Goal: Task Accomplishment & Management: Use online tool/utility

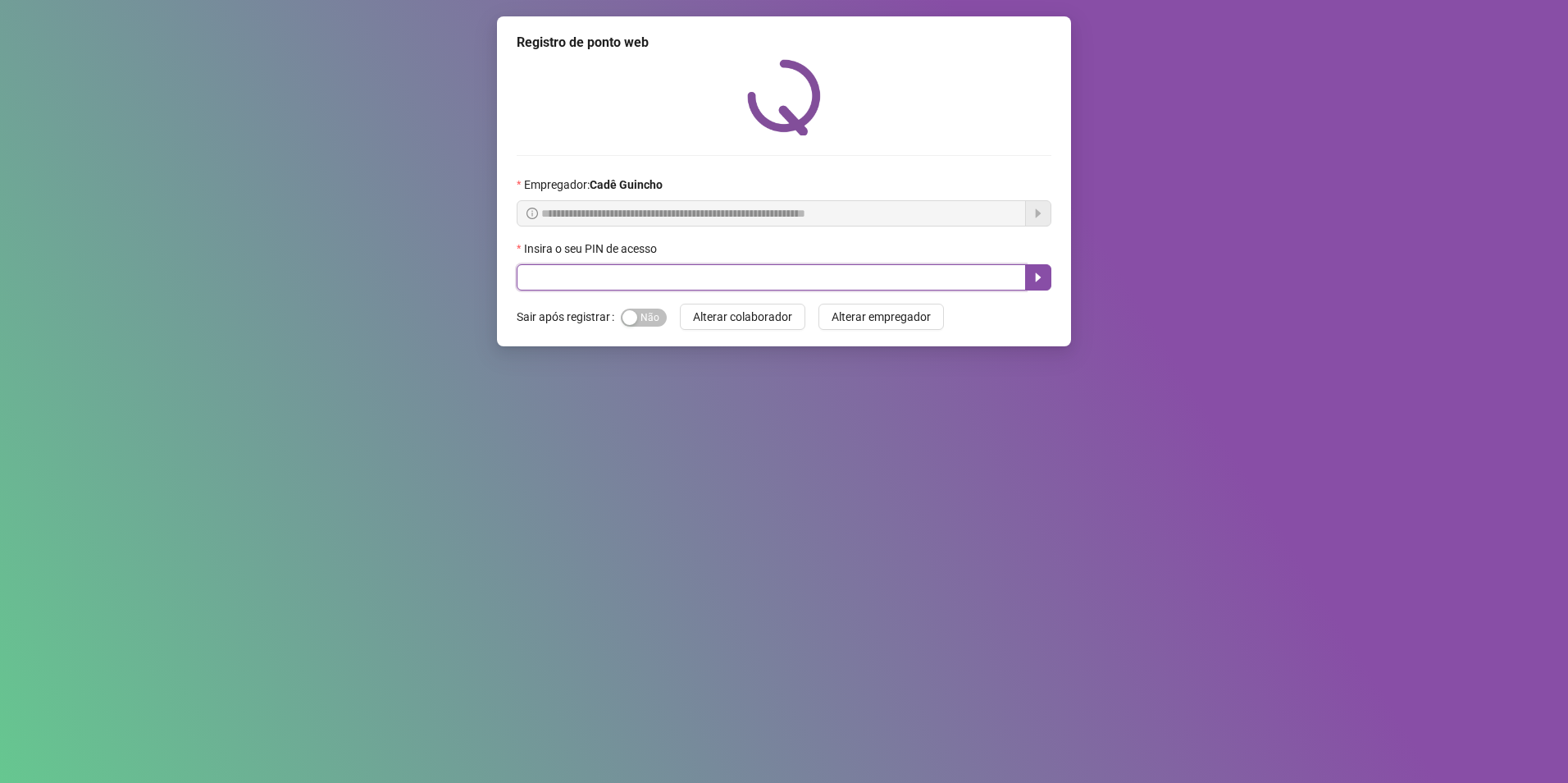
click at [643, 279] on input "text" at bounding box center [771, 277] width 509 height 26
type input "*****"
click at [627, 304] on div "Sim Não" at bounding box center [644, 317] width 46 height 26
click at [629, 306] on div "Sim Não" at bounding box center [644, 317] width 46 height 26
click at [633, 309] on span "Sim Não" at bounding box center [644, 317] width 46 height 18
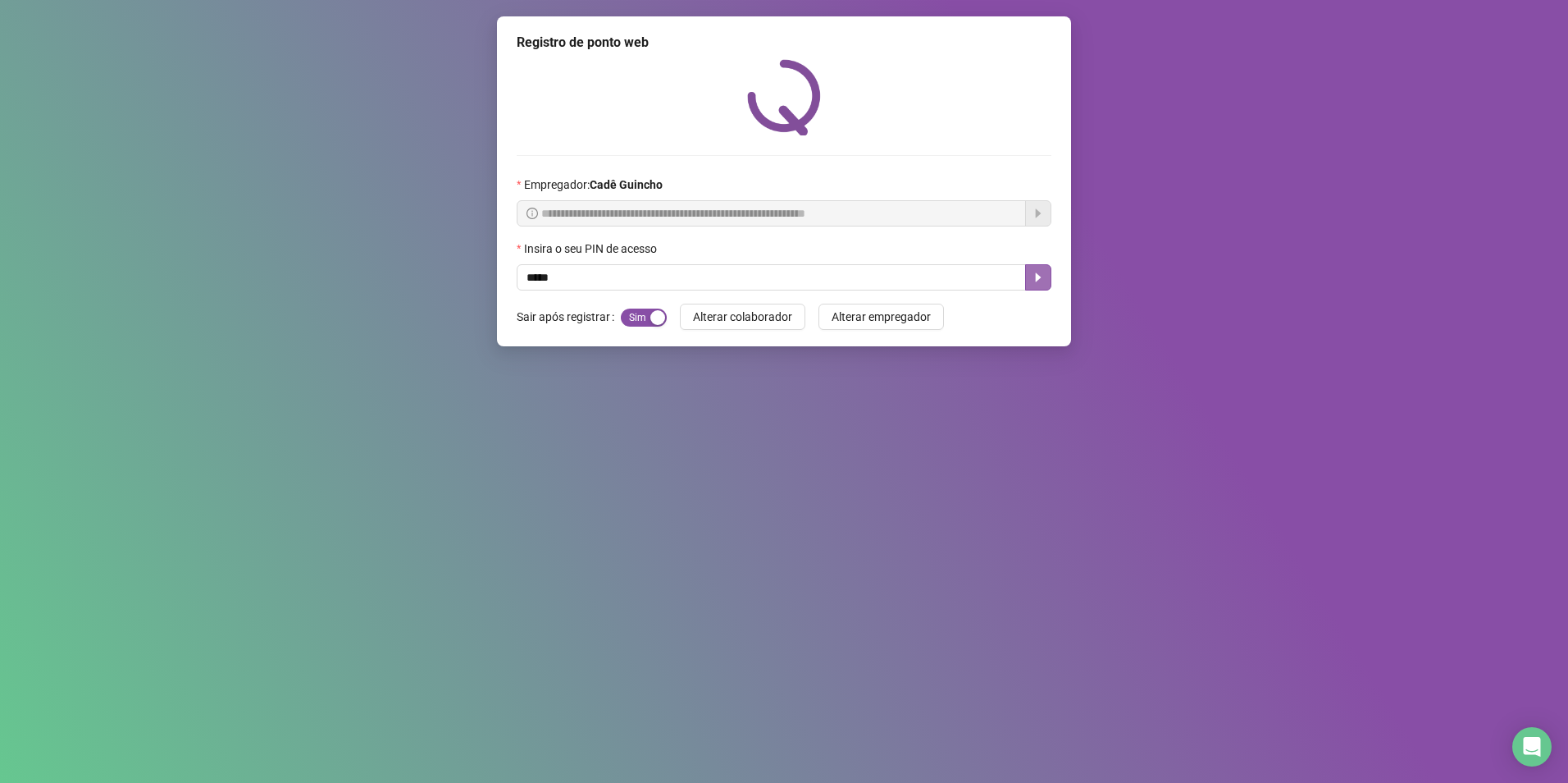
click at [1038, 284] on button "button" at bounding box center [1038, 277] width 26 height 26
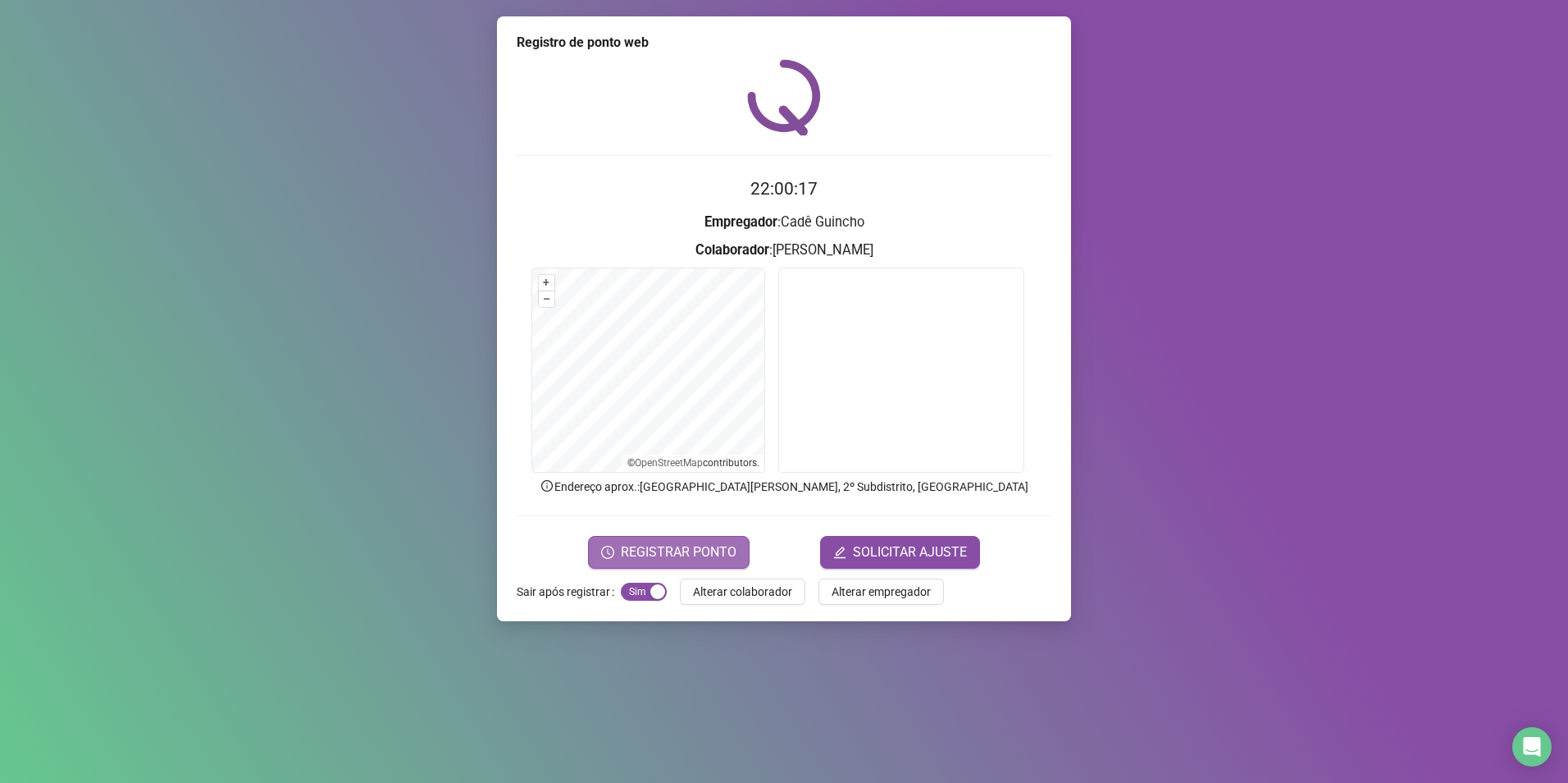
click at [676, 555] on span "REGISTRAR PONTO" at bounding box center [678, 551] width 116 height 19
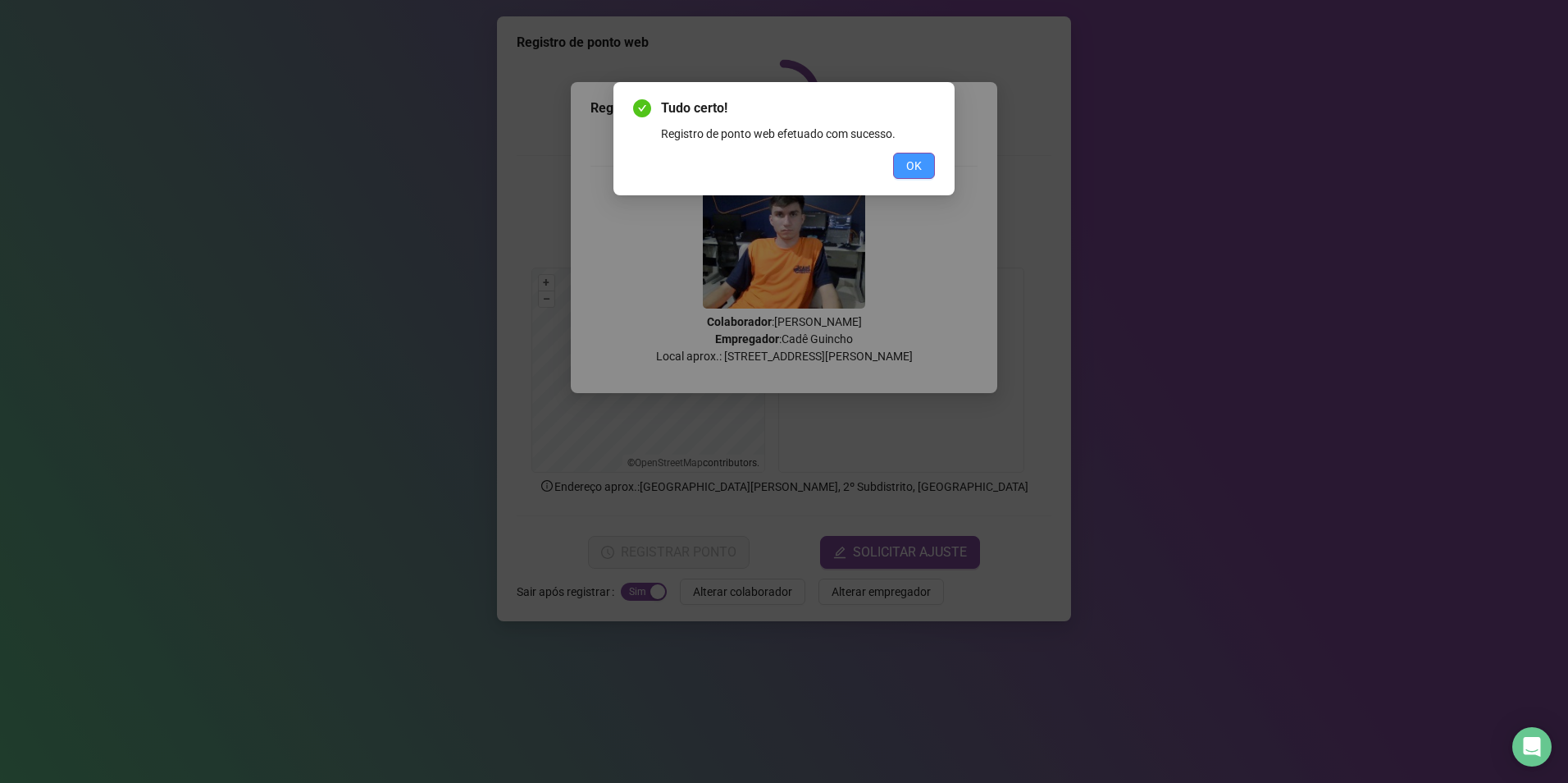
click at [916, 168] on span "OK" at bounding box center [913, 165] width 16 height 18
